Goal: Entertainment & Leisure: Consume media (video, audio)

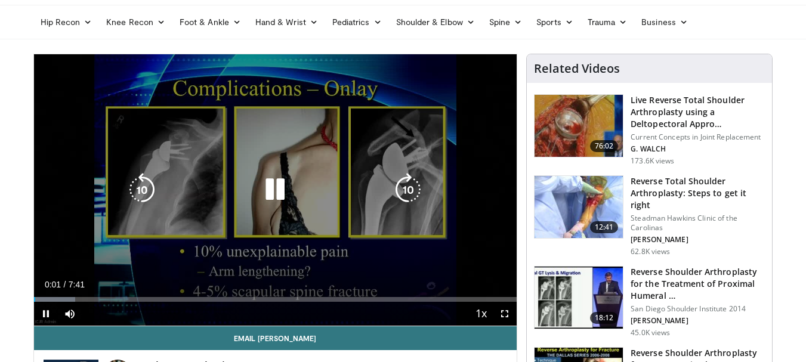
scroll to position [60, 0]
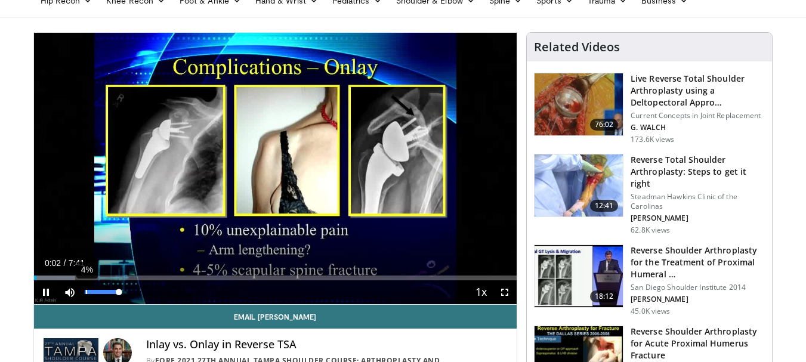
click at [86, 289] on div "4%" at bounding box center [102, 293] width 42 height 24
click at [91, 292] on div "21%" at bounding box center [102, 292] width 34 height 4
click at [87, 292] on div "Volume Level" at bounding box center [86, 292] width 2 height 4
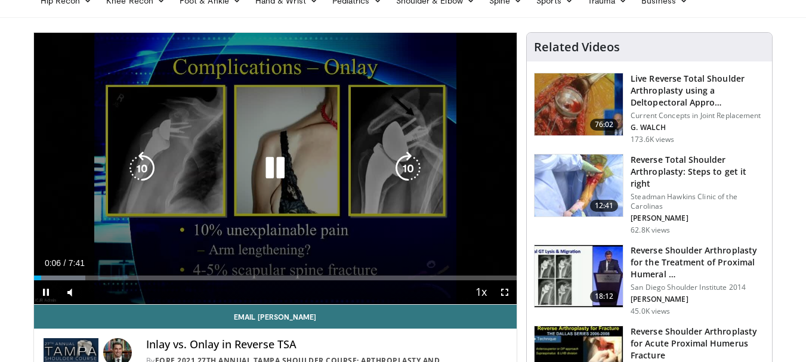
click at [166, 187] on div "10 seconds Tap to unmute" at bounding box center [275, 169] width 483 height 272
click at [220, 182] on div "10 seconds Tap to unmute" at bounding box center [275, 169] width 483 height 272
